Goal: Check status: Check status

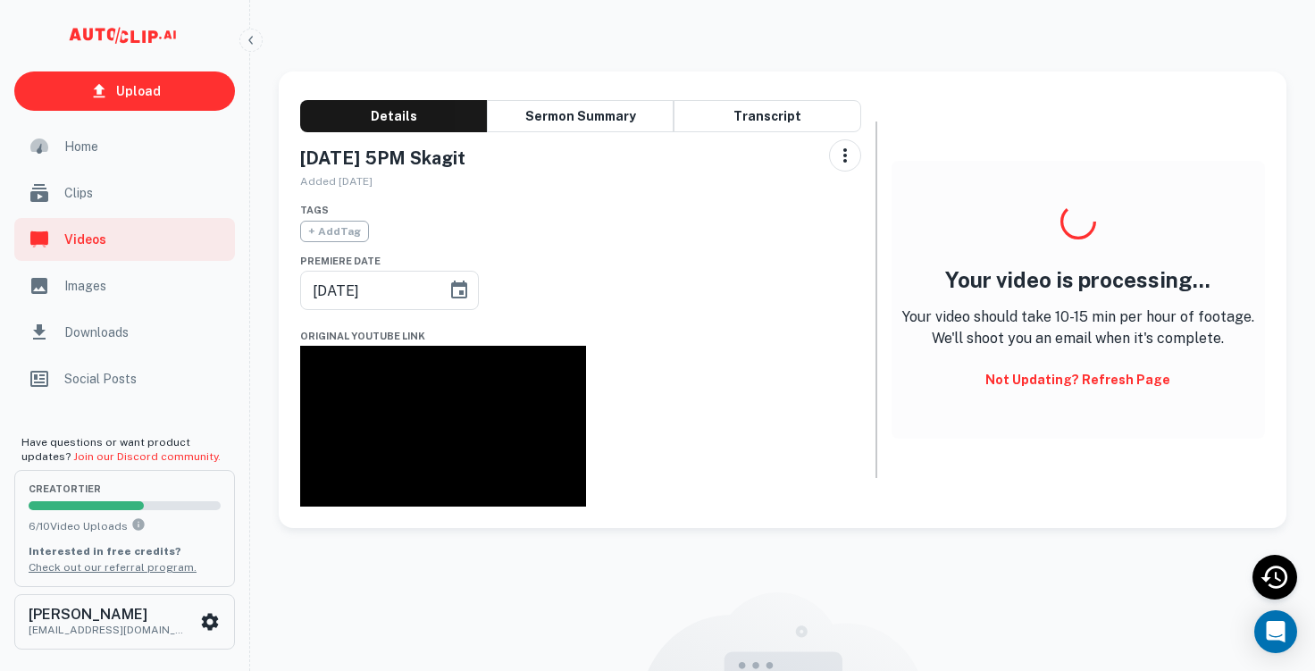
click at [1007, 379] on button "Not updating? Refresh Page" at bounding box center [1077, 379] width 199 height 32
